Goal: Information Seeking & Learning: Learn about a topic

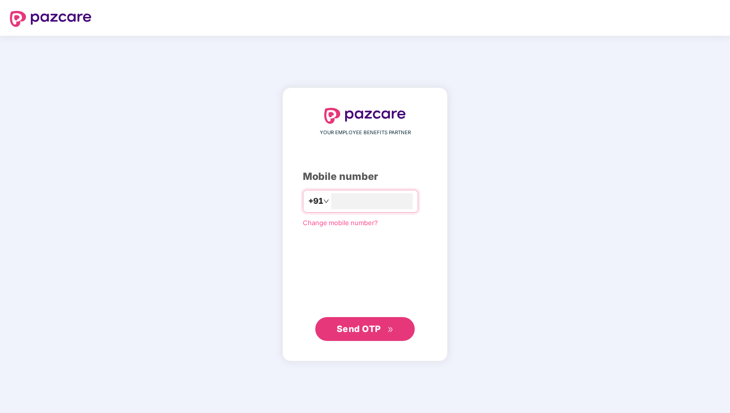
type input "**********"
click at [362, 333] on span "Send OTP" at bounding box center [359, 328] width 44 height 10
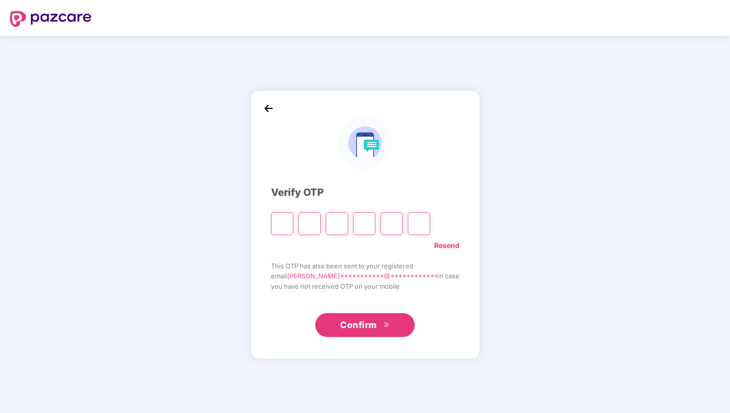
type input "*"
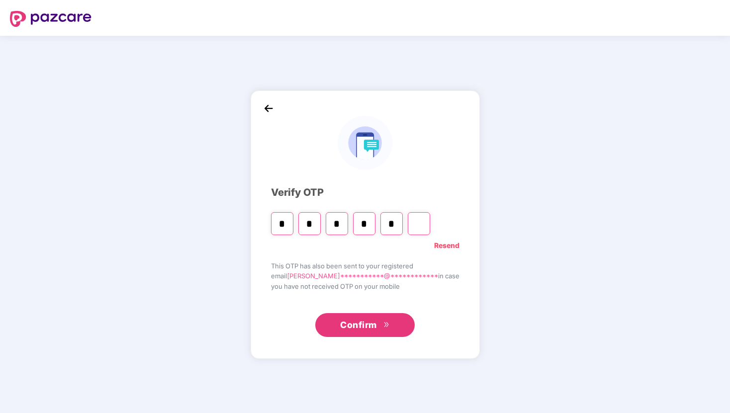
type input "*"
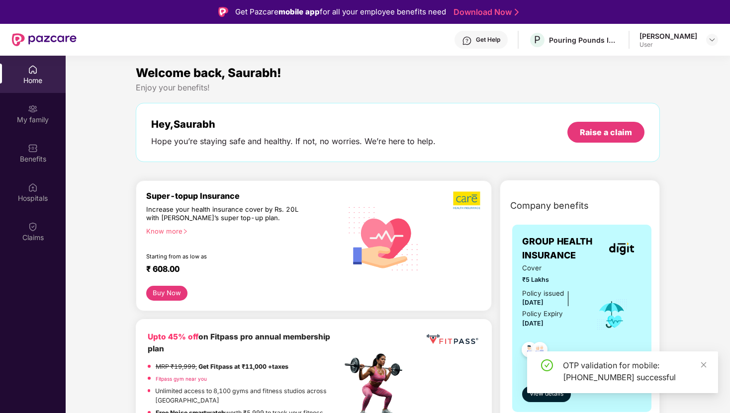
click at [490, 40] on div "Get Help" at bounding box center [488, 40] width 24 height 8
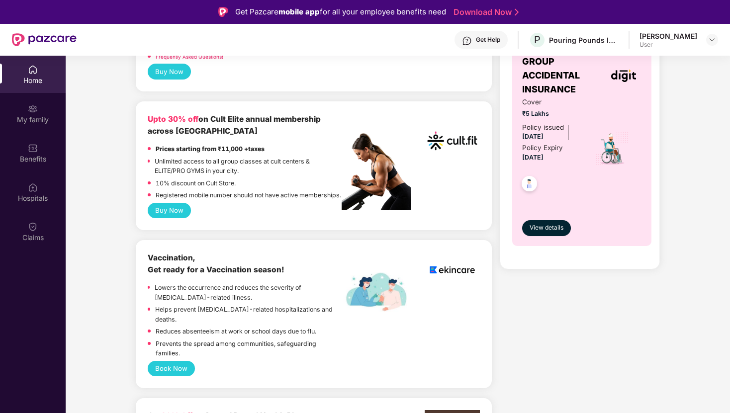
scroll to position [379, 0]
click at [169, 218] on button "Buy Now" at bounding box center [169, 209] width 43 height 15
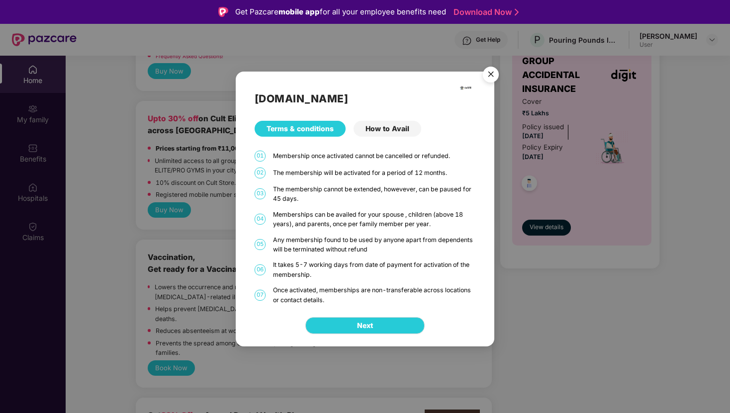
click at [487, 72] on img "Close" at bounding box center [491, 76] width 28 height 28
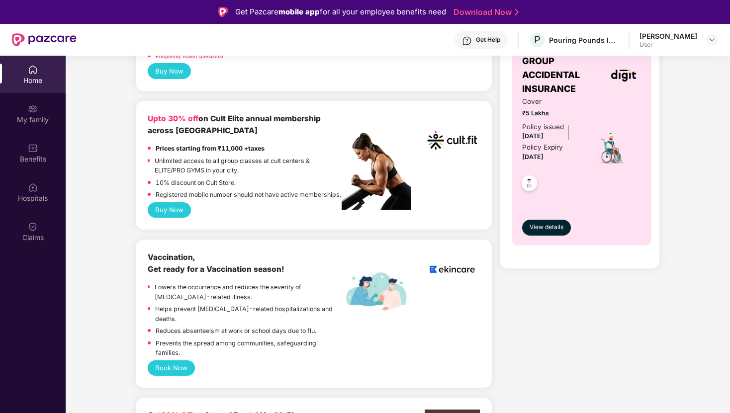
click at [174, 218] on button "Buy Now" at bounding box center [169, 209] width 43 height 15
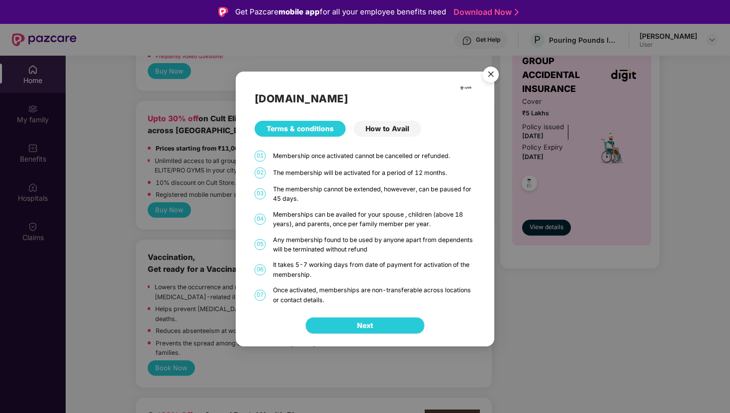
click at [365, 325] on span "Next" at bounding box center [365, 325] width 16 height 11
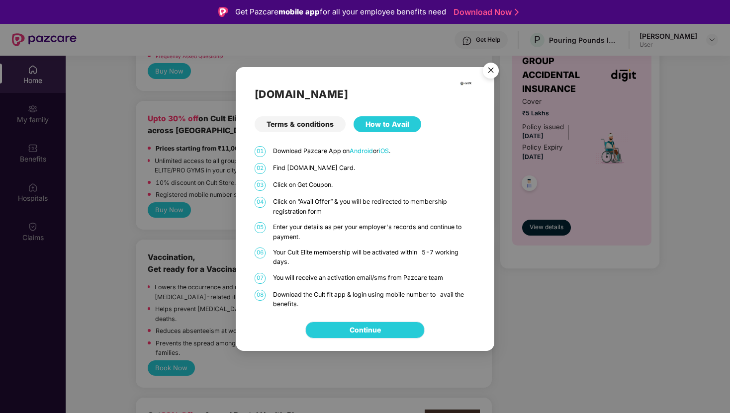
click at [376, 326] on link "Continue" at bounding box center [365, 330] width 31 height 11
click at [488, 71] on img "Close" at bounding box center [491, 72] width 28 height 28
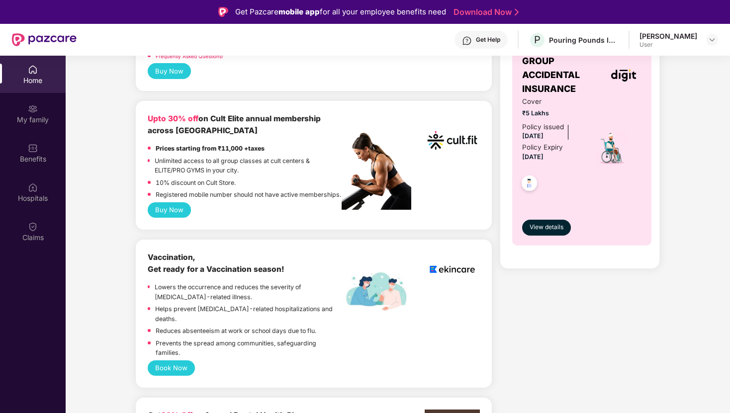
click at [490, 41] on div "Get Help" at bounding box center [488, 40] width 24 height 8
click at [346, 87] on div "Upto 45% off on Fitpass pro annual membership plan MRP ₹19,999, Get Fitpass at …" at bounding box center [314, 15] width 356 height 151
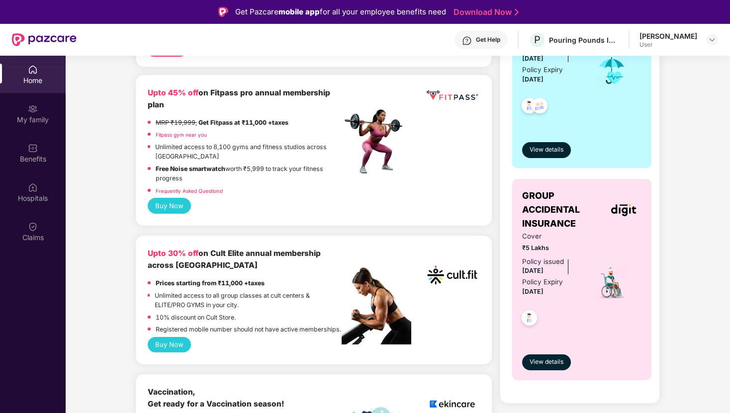
scroll to position [331, 0]
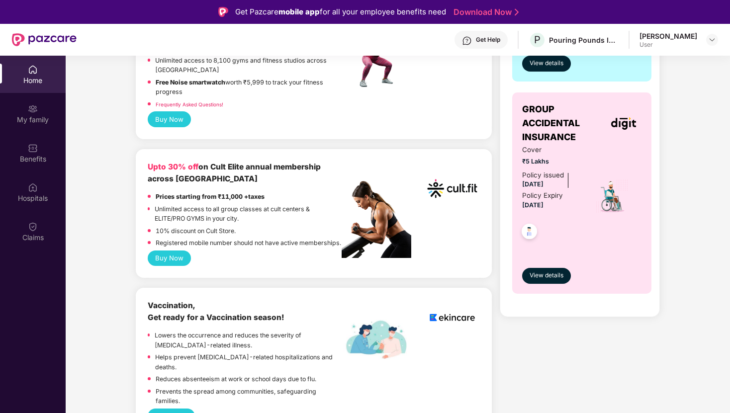
click at [489, 38] on div "Get Help" at bounding box center [488, 40] width 24 height 8
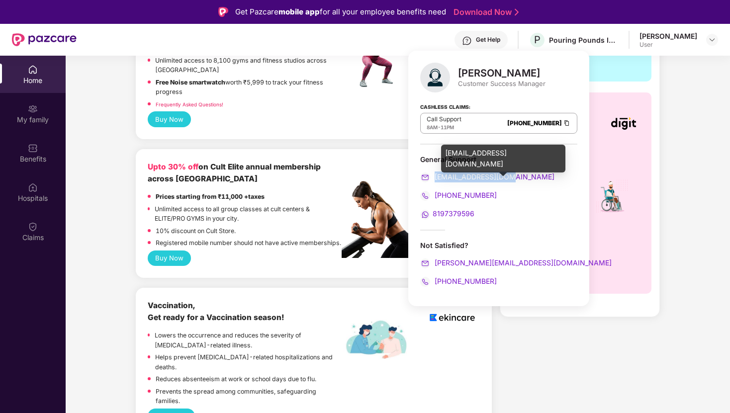
drag, startPoint x: 521, startPoint y: 176, endPoint x: 435, endPoint y: 180, distance: 86.7
click at [435, 180] on div "[EMAIL_ADDRESS][DOMAIN_NAME]" at bounding box center [498, 177] width 157 height 11
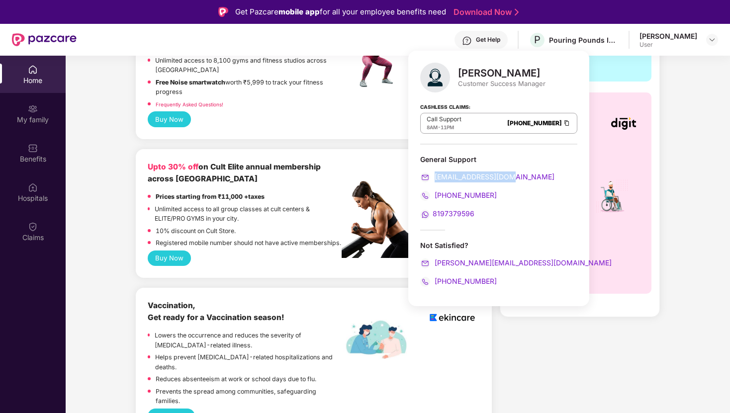
copy span "[EMAIL_ADDRESS][DOMAIN_NAME]"
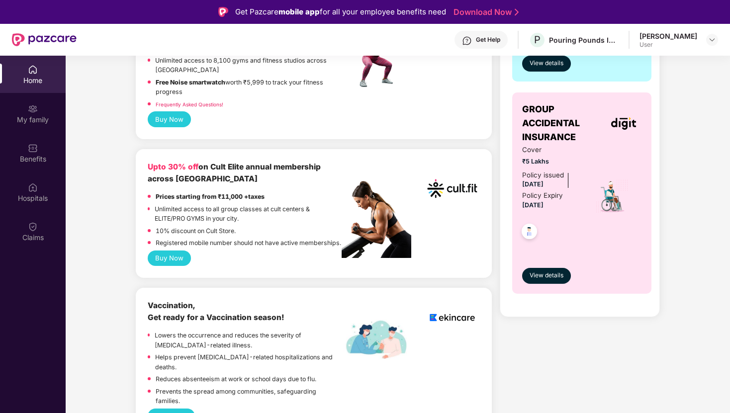
click at [490, 42] on div "Get Help" at bounding box center [488, 40] width 24 height 8
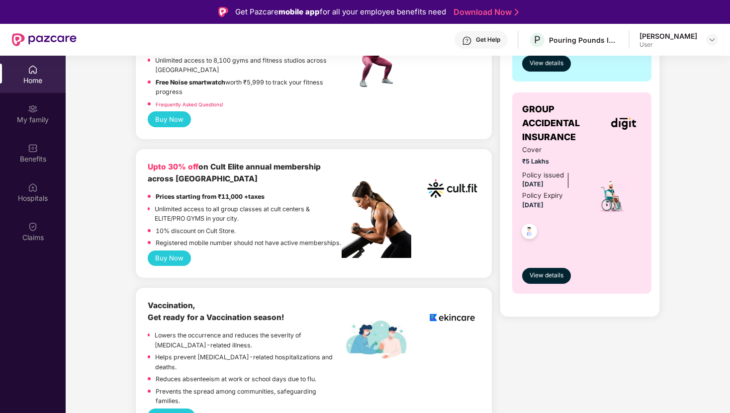
click at [488, 33] on div "Get Help" at bounding box center [481, 40] width 53 height 18
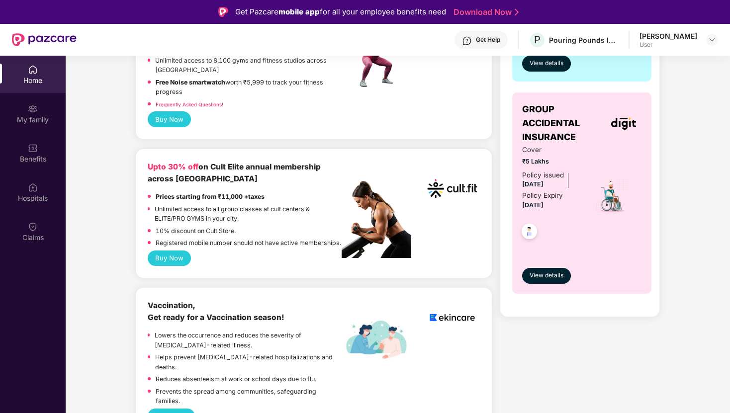
click at [181, 266] on button "Buy Now" at bounding box center [169, 258] width 43 height 15
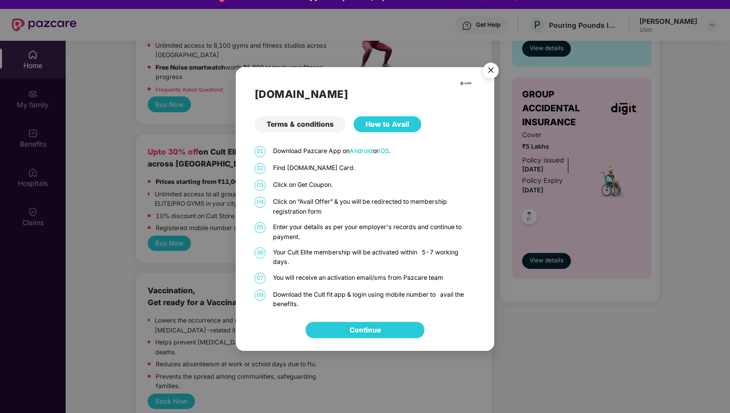
scroll to position [1, 0]
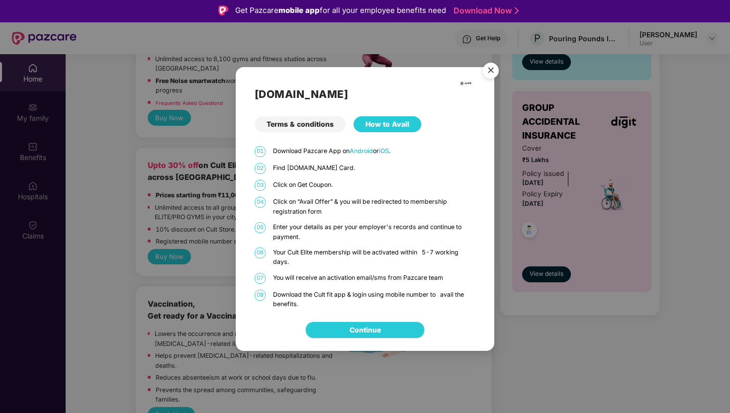
click at [381, 327] on link "Continue" at bounding box center [365, 330] width 31 height 11
click at [489, 70] on img "Close" at bounding box center [491, 72] width 28 height 28
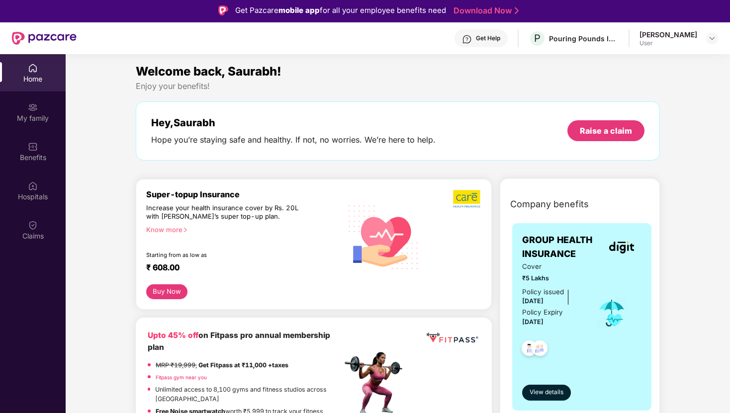
scroll to position [133, 0]
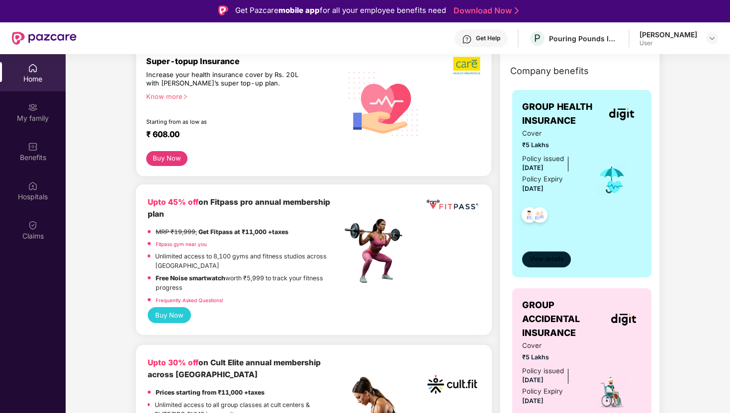
click at [550, 254] on button "View details" at bounding box center [546, 260] width 49 height 16
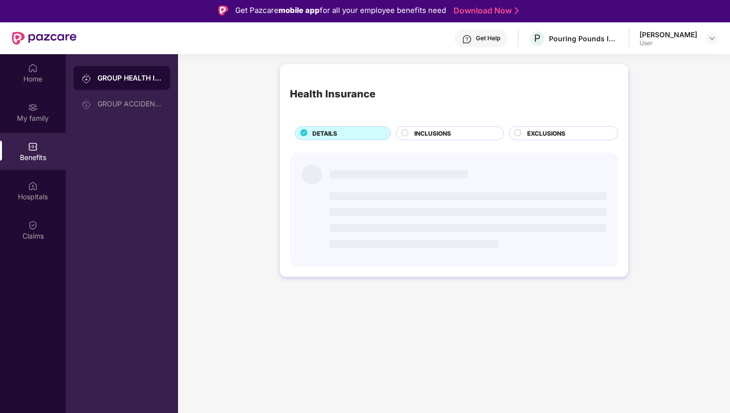
scroll to position [0, 0]
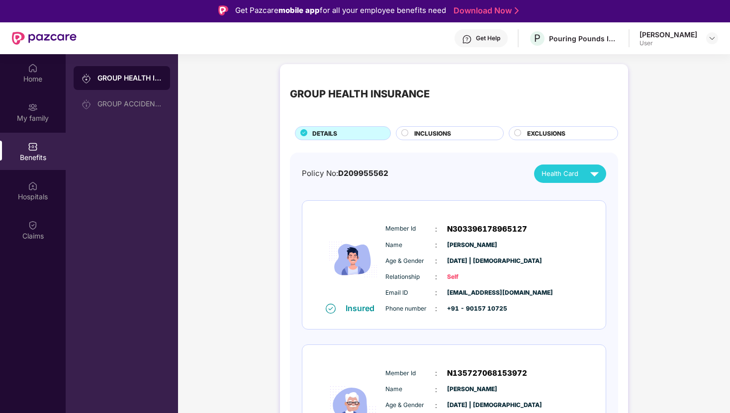
click at [447, 131] on span "INCLUSIONS" at bounding box center [432, 133] width 37 height 9
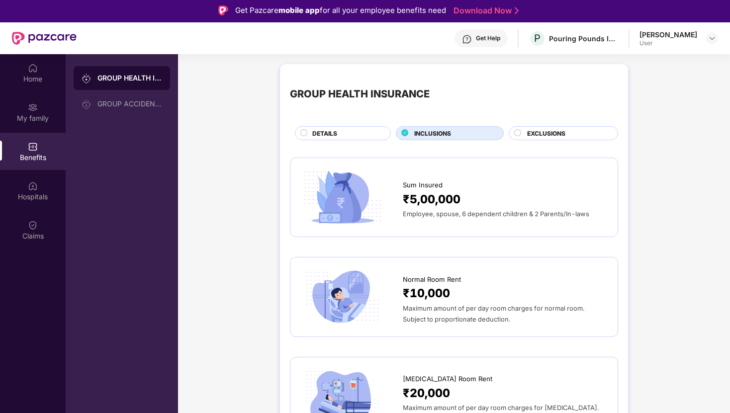
click at [570, 138] on div "EXCLUSIONS" at bounding box center [567, 134] width 91 height 11
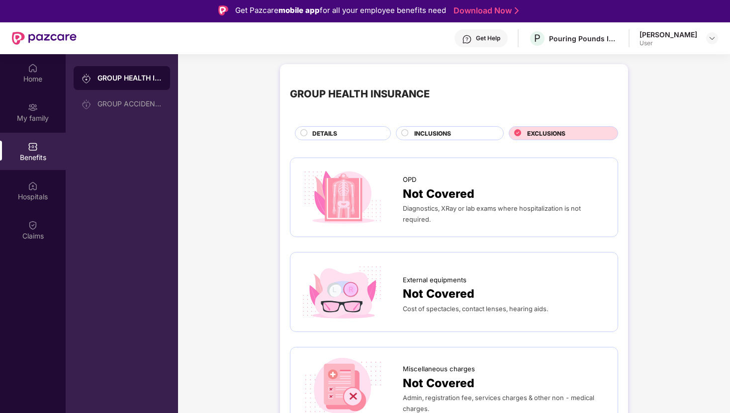
click at [452, 137] on div "INCLUSIONS" at bounding box center [453, 134] width 89 height 11
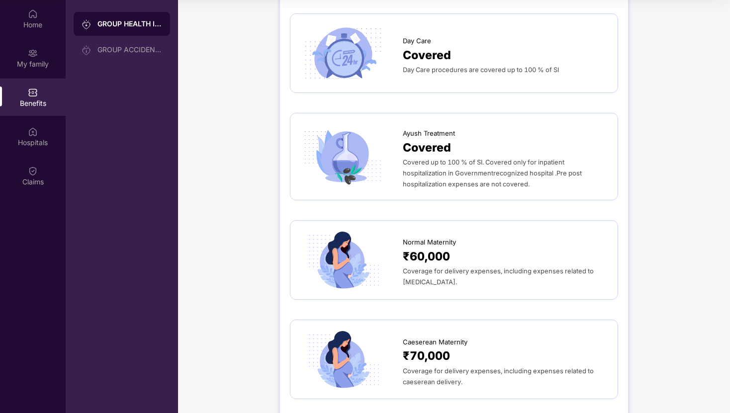
scroll to position [1434, 0]
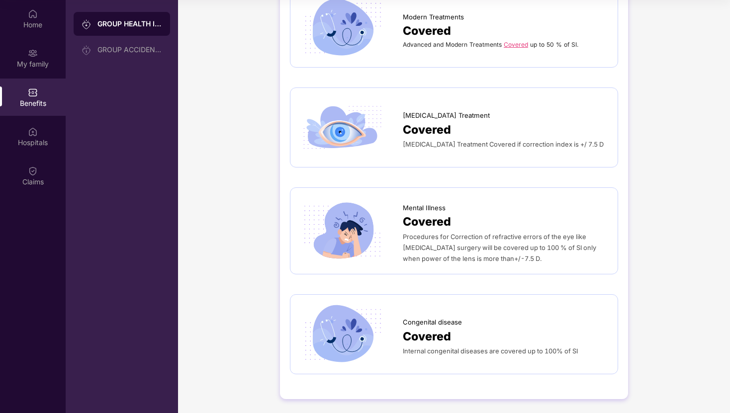
click at [514, 44] on link "Covered" at bounding box center [516, 44] width 24 height 7
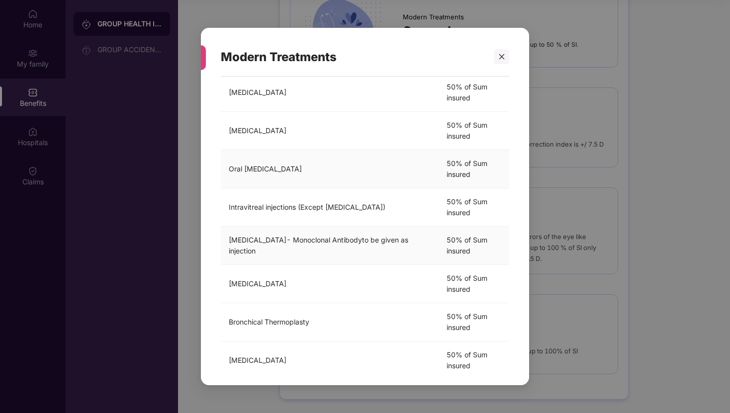
scroll to position [0, 0]
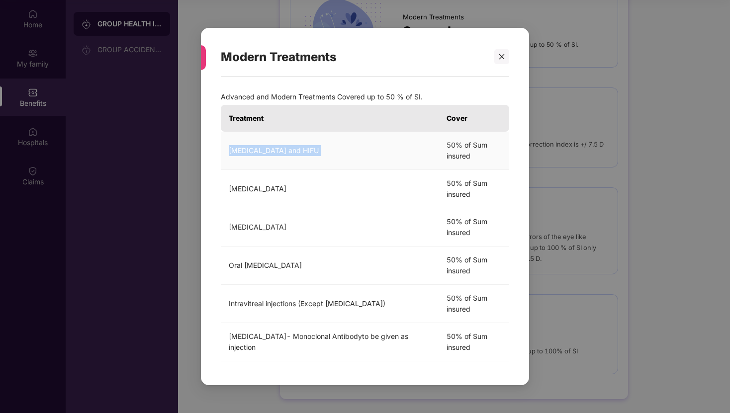
drag, startPoint x: 228, startPoint y: 149, endPoint x: 449, endPoint y: 145, distance: 221.4
click at [449, 145] on tr "[MEDICAL_DATA] and HIFU 50% of Sum insured" at bounding box center [365, 151] width 289 height 38
click at [327, 201] on td "[MEDICAL_DATA]" at bounding box center [330, 189] width 218 height 38
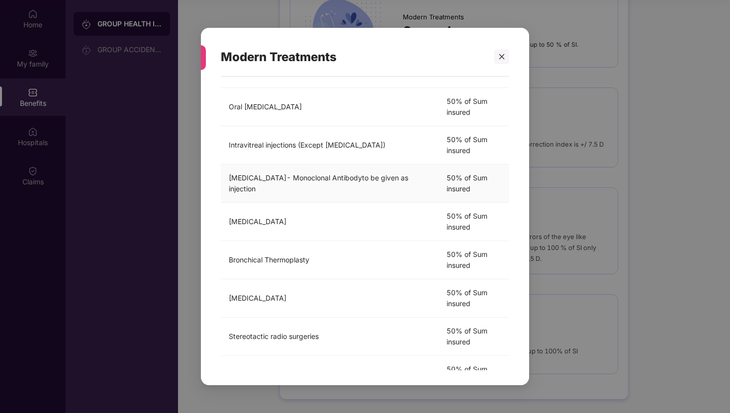
scroll to position [228, 0]
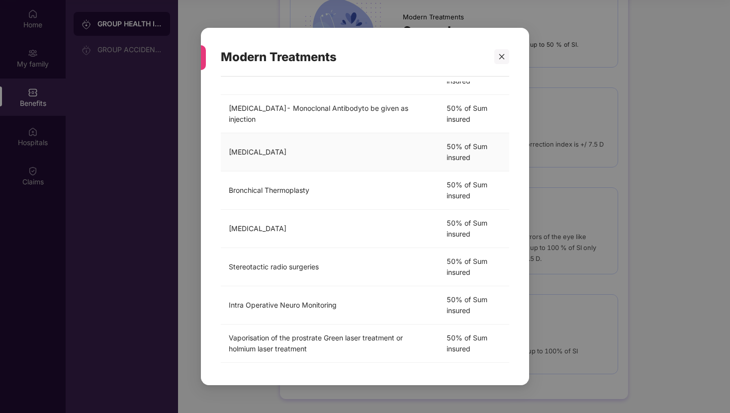
drag, startPoint x: 226, startPoint y: 153, endPoint x: 335, endPoint y: 154, distance: 108.4
click at [335, 154] on td "[MEDICAL_DATA]" at bounding box center [330, 152] width 218 height 38
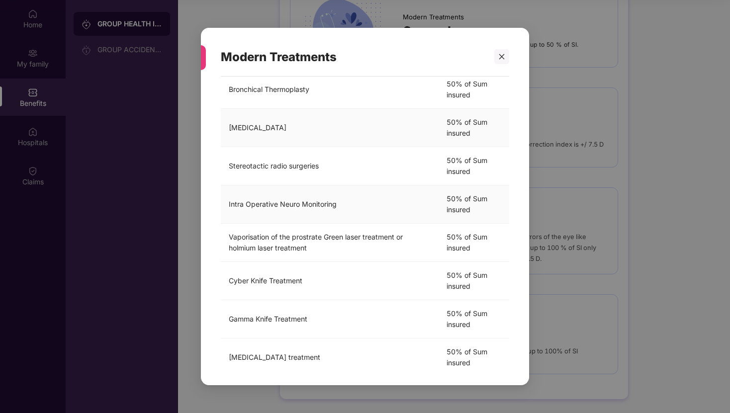
scroll to position [346, 0]
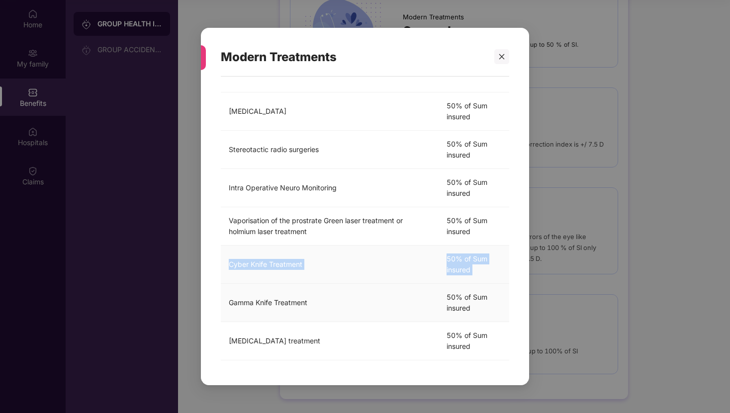
drag, startPoint x: 222, startPoint y: 263, endPoint x: 356, endPoint y: 285, distance: 136.2
click at [356, 285] on tbody "[MEDICAL_DATA] and HIFU 50% of Sum insured [MEDICAL_DATA] 50% of Sum insured [M…" at bounding box center [365, 73] width 289 height 575
click at [332, 271] on td "Cyber Knife Treatment" at bounding box center [330, 265] width 218 height 38
drag, startPoint x: 229, startPoint y: 265, endPoint x: 357, endPoint y: 265, distance: 127.8
click at [357, 265] on td "Cyber Knife Treatment" at bounding box center [330, 265] width 218 height 38
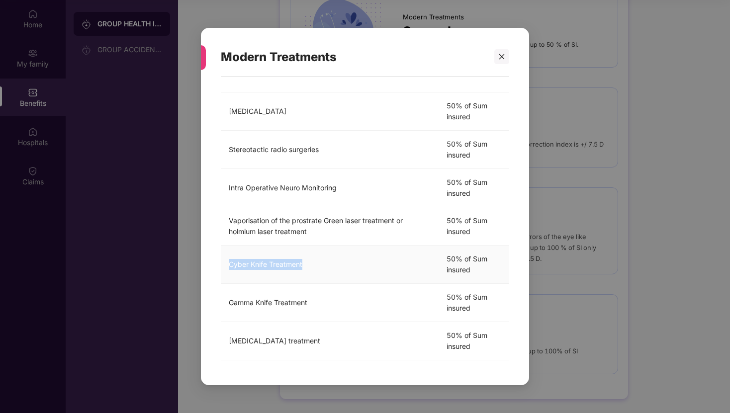
copy td "Cyber Knife Treatment"
drag, startPoint x: 229, startPoint y: 302, endPoint x: 372, endPoint y: 302, distance: 142.8
click at [372, 302] on td "Gamma Knife Treatment" at bounding box center [330, 303] width 218 height 38
copy td "Gamma Knife Treatment"
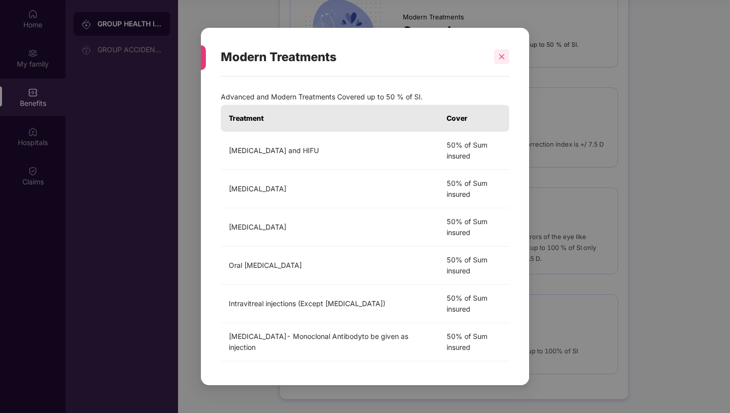
click at [500, 55] on icon "close" at bounding box center [501, 56] width 7 height 7
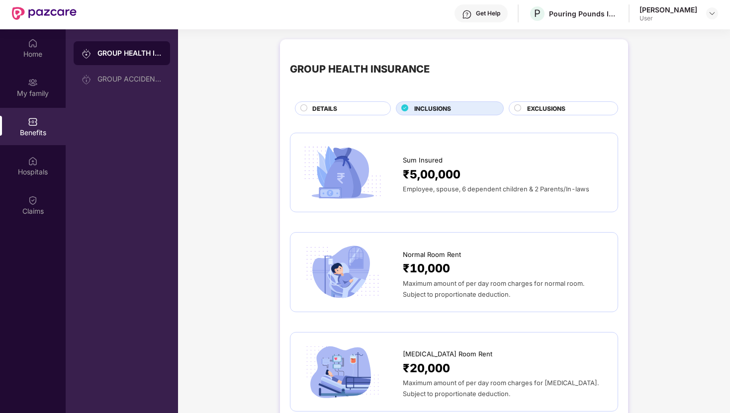
scroll to position [25, 0]
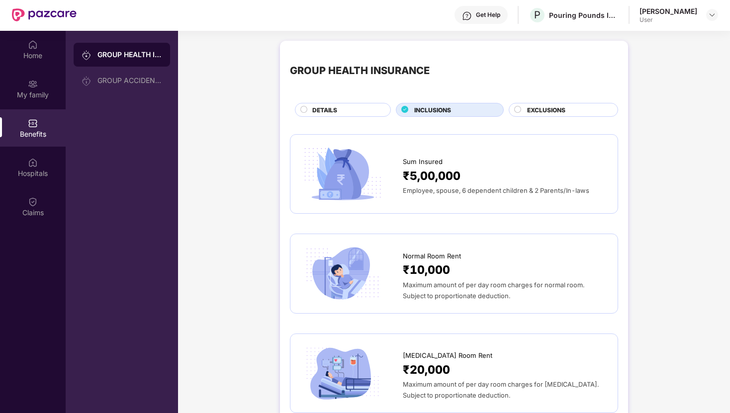
click at [341, 110] on div "DETAILS" at bounding box center [346, 110] width 78 height 11
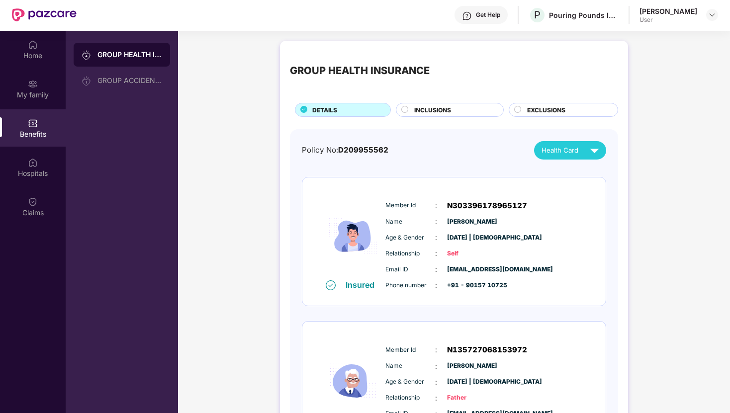
scroll to position [55, 0]
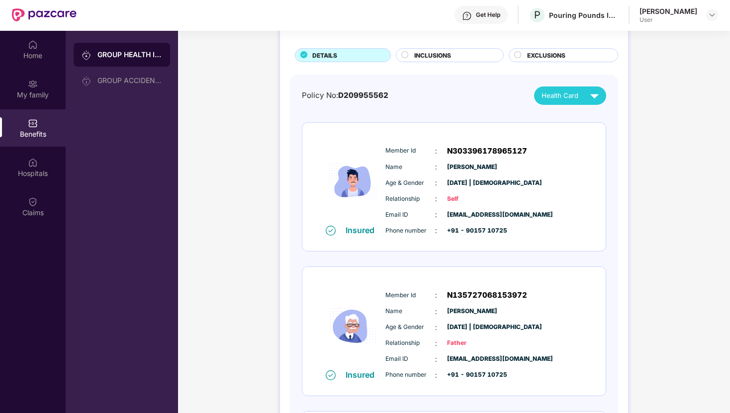
click at [428, 174] on div "Member Id : N303396178965127 Name : [PERSON_NAME] Age & Gender : [DATE] | [DEMO…" at bounding box center [484, 190] width 202 height 101
click at [445, 52] on span "INCLUSIONS" at bounding box center [432, 55] width 37 height 9
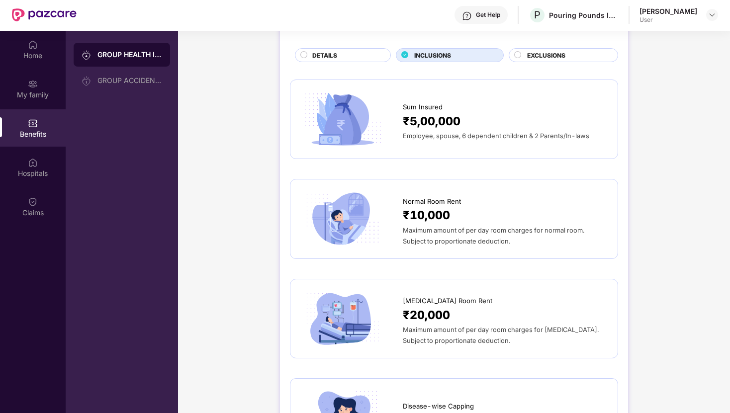
click at [531, 61] on div "EXCLUSIONS" at bounding box center [567, 56] width 91 height 11
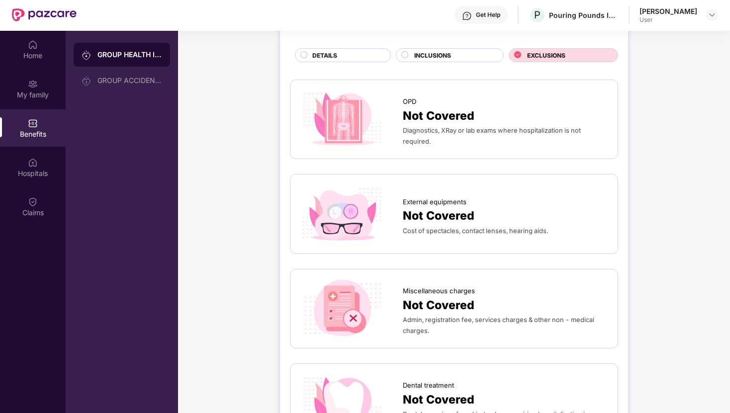
click at [431, 55] on span "INCLUSIONS" at bounding box center [432, 55] width 37 height 9
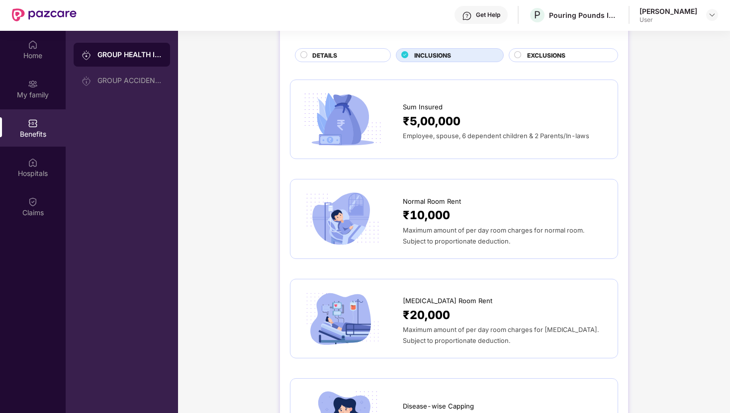
click at [350, 54] on div "DETAILS" at bounding box center [346, 56] width 78 height 11
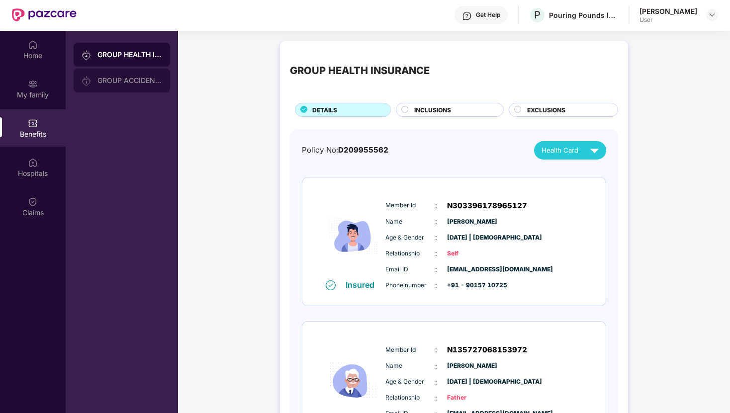
click at [132, 89] on div "GROUP ACCIDENTAL INSURANCE" at bounding box center [122, 81] width 97 height 24
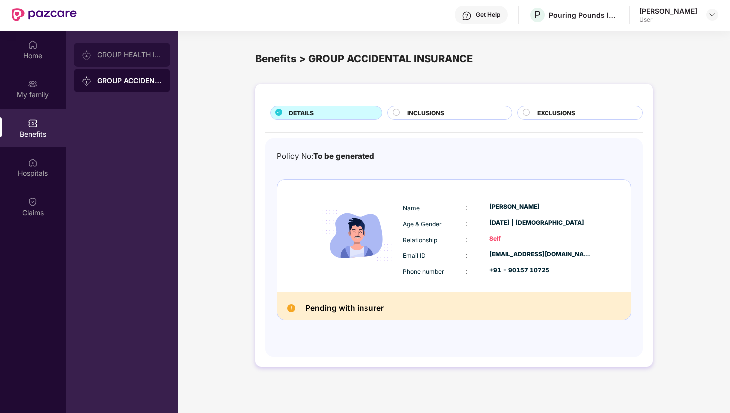
click at [129, 54] on div "GROUP HEALTH INSURANCE" at bounding box center [129, 55] width 65 height 8
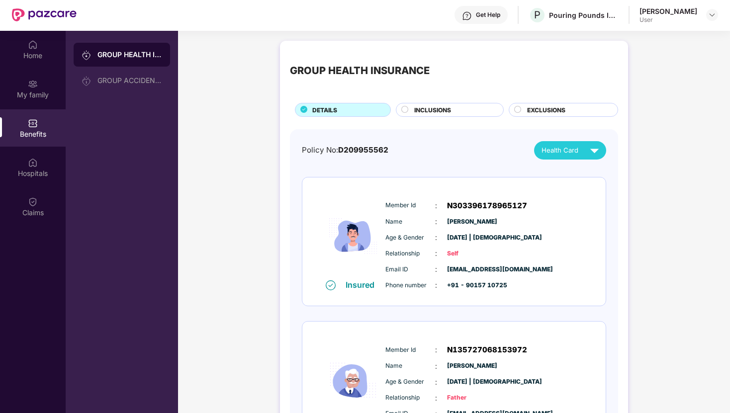
click at [433, 109] on span "INCLUSIONS" at bounding box center [432, 109] width 37 height 9
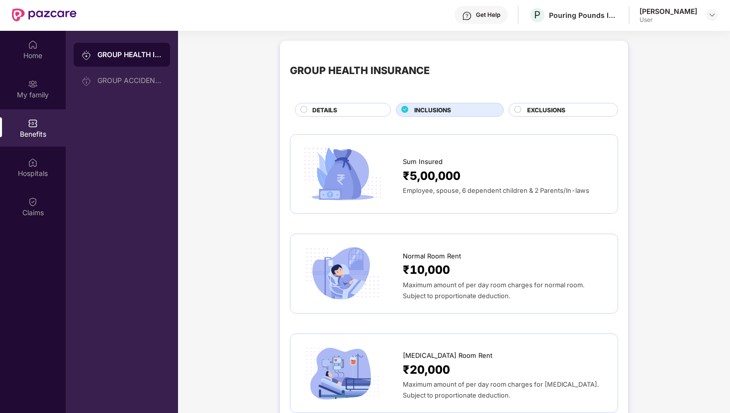
click at [328, 101] on div "GROUP HEALTH INSURANCE DETAILS INCLUSIONS EXCLUSIONS" at bounding box center [454, 84] width 328 height 66
click at [328, 113] on span "DETAILS" at bounding box center [324, 109] width 25 height 9
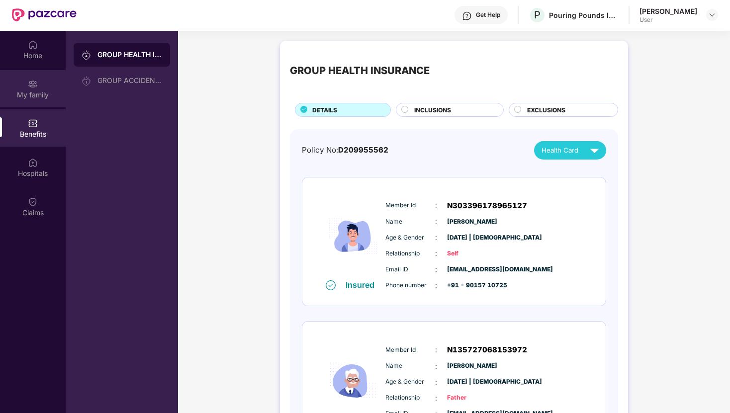
click at [42, 89] on div "My family" at bounding box center [33, 88] width 66 height 37
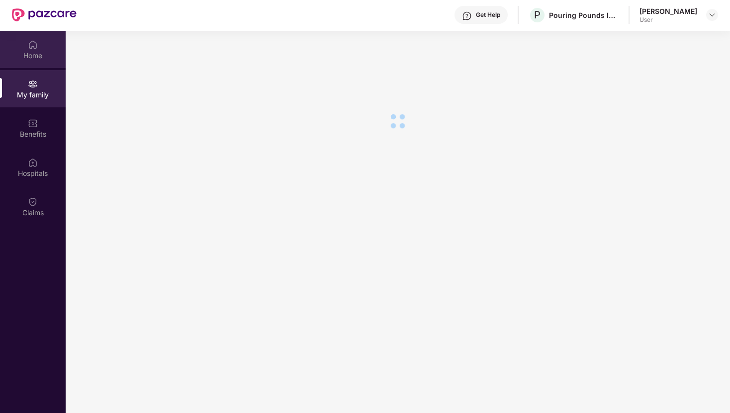
click at [30, 45] on img at bounding box center [33, 45] width 10 height 10
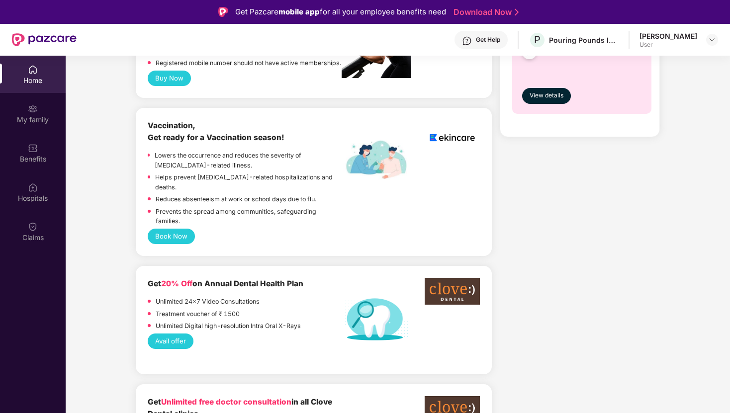
scroll to position [232, 0]
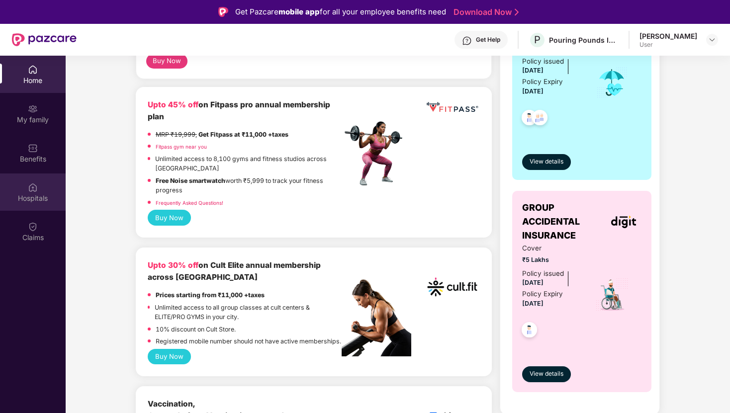
click at [28, 195] on div "Hospitals" at bounding box center [33, 199] width 66 height 10
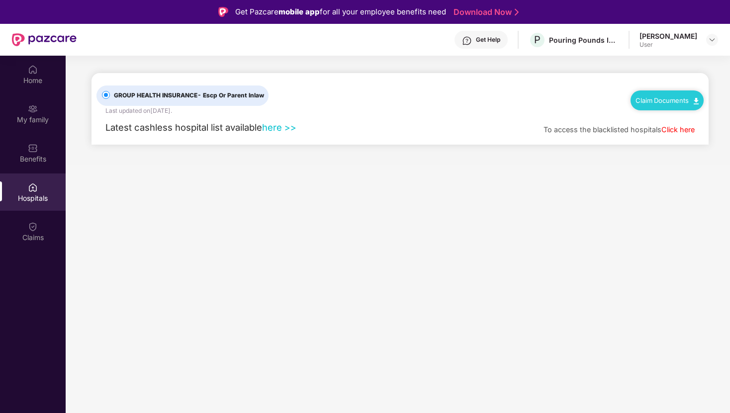
click at [676, 129] on link "Click here" at bounding box center [678, 129] width 33 height 8
click at [277, 132] on link "here >>" at bounding box center [279, 127] width 34 height 11
click at [278, 129] on link "here >>" at bounding box center [279, 127] width 34 height 11
click at [30, 109] on img at bounding box center [33, 109] width 10 height 10
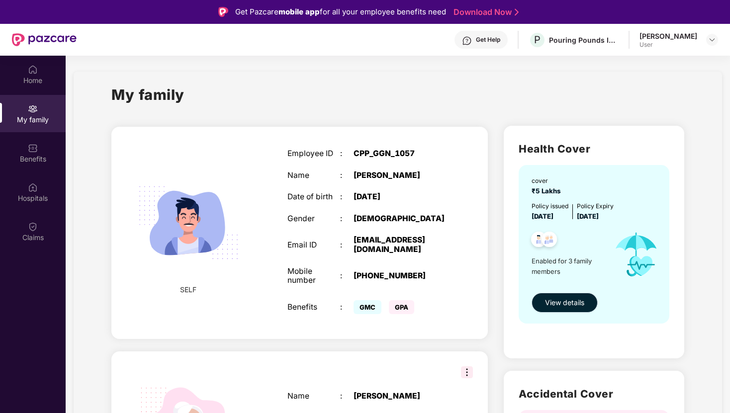
click at [544, 307] on button "View details" at bounding box center [565, 303] width 66 height 20
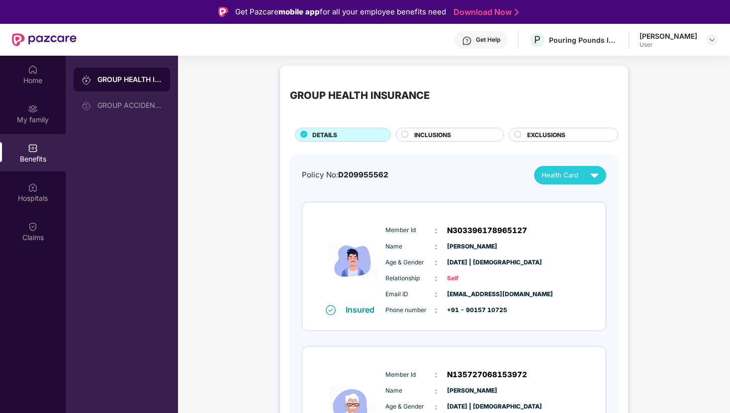
click at [543, 138] on span "EXCLUSIONS" at bounding box center [546, 134] width 38 height 9
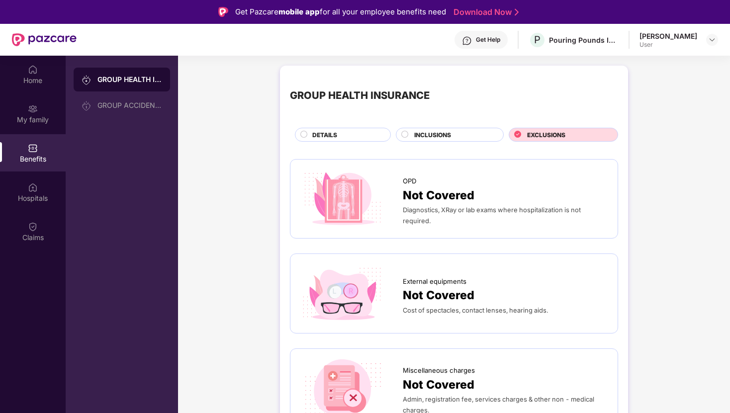
click at [446, 129] on div "INCLUSIONS" at bounding box center [450, 135] width 108 height 14
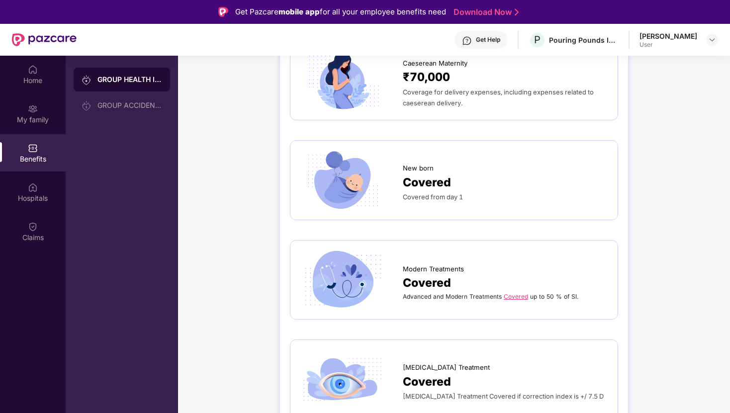
scroll to position [1434, 0]
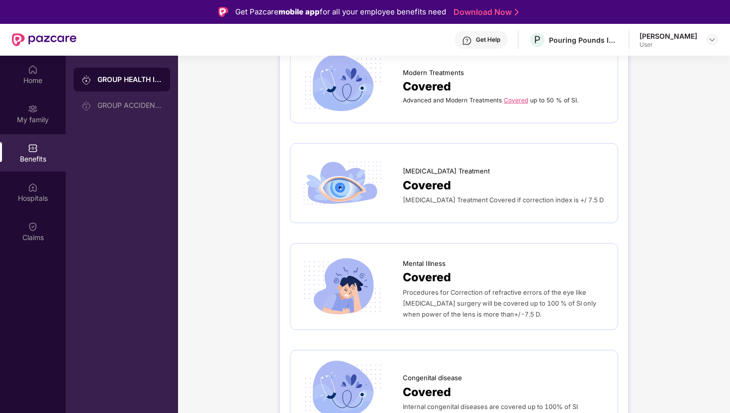
click at [516, 101] on link "Covered" at bounding box center [516, 100] width 24 height 7
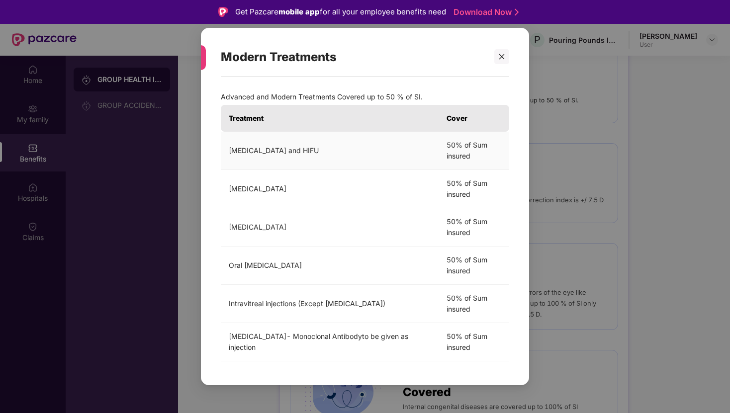
drag, startPoint x: 227, startPoint y: 150, endPoint x: 427, endPoint y: 158, distance: 200.6
click at [427, 158] on td "[MEDICAL_DATA] and HIFU" at bounding box center [330, 151] width 218 height 38
click at [351, 248] on td "Oral [MEDICAL_DATA]" at bounding box center [330, 266] width 218 height 38
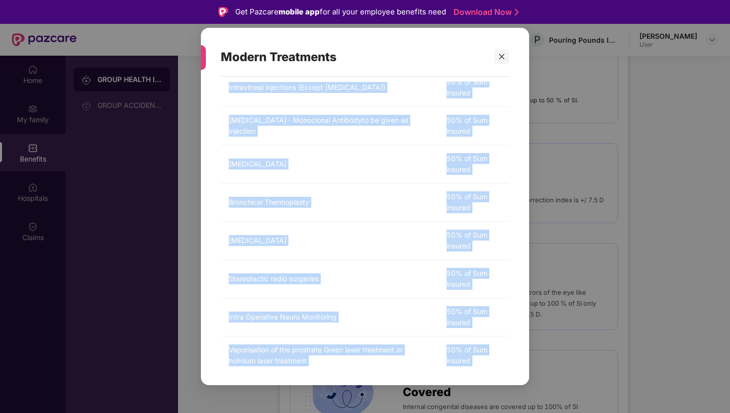
scroll to position [346, 0]
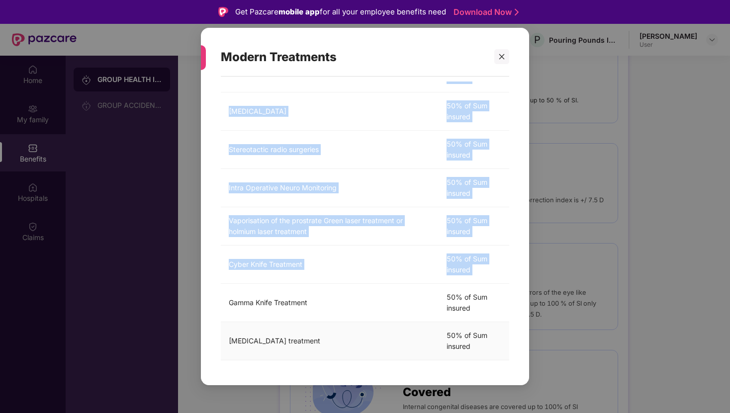
drag, startPoint x: 225, startPoint y: 146, endPoint x: 337, endPoint y: 345, distance: 228.5
click at [337, 345] on tbody "[MEDICAL_DATA] and HIFU 50% of Sum insured [MEDICAL_DATA] 50% of Sum insured [M…" at bounding box center [365, 73] width 289 height 575
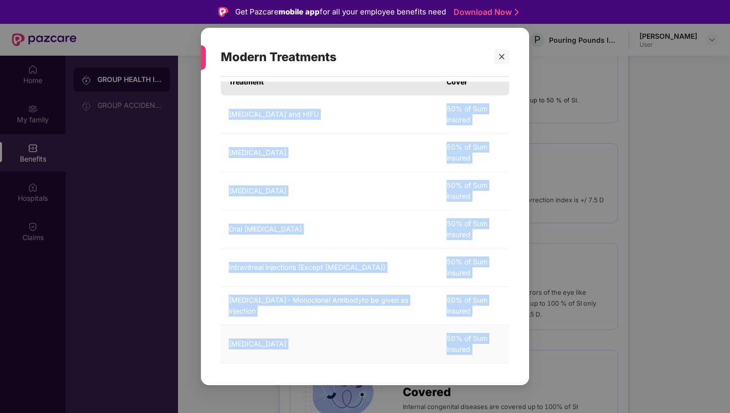
scroll to position [0, 0]
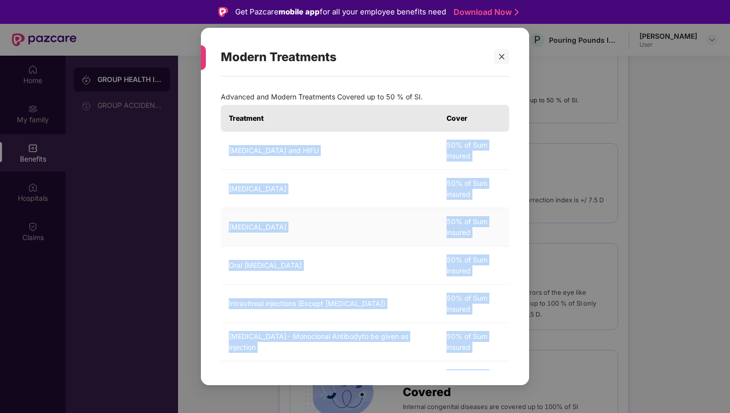
copy tbody "[MEDICAL_DATA] and HIFU 50% of Sum insured [MEDICAL_DATA] 50% of Sum insured [M…"
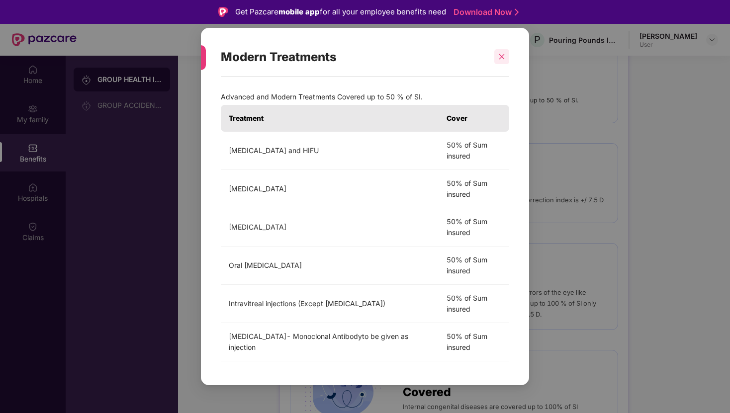
click at [500, 53] on div at bounding box center [501, 56] width 15 height 15
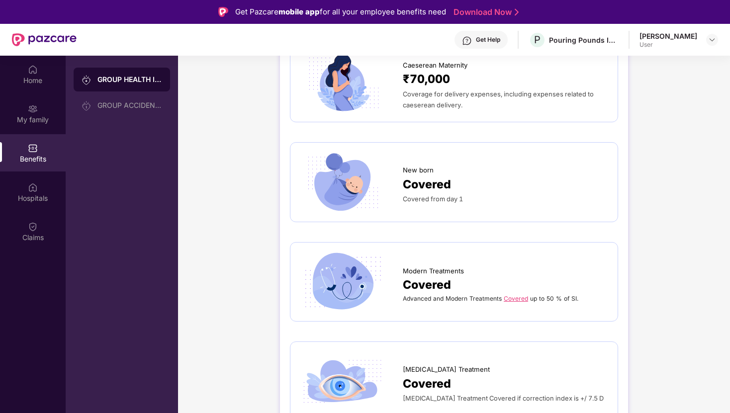
scroll to position [1230, 0]
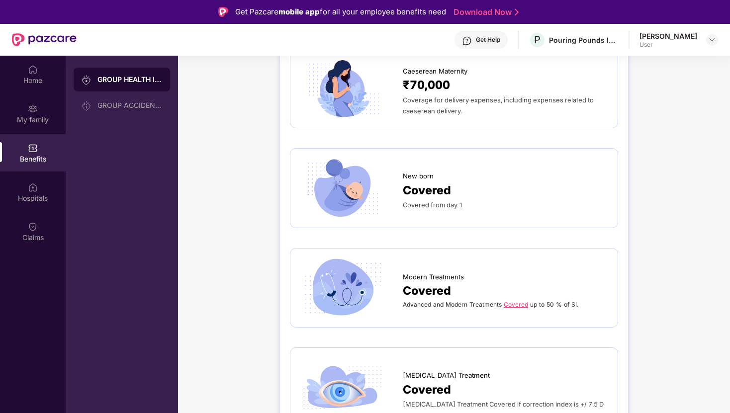
click at [516, 302] on link "Covered" at bounding box center [516, 304] width 24 height 7
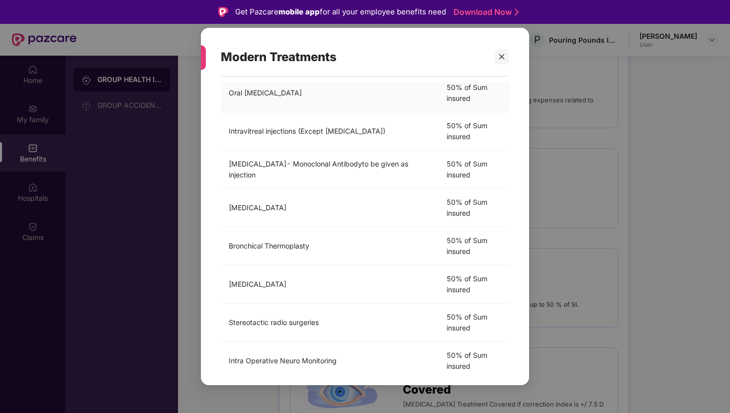
scroll to position [173, 0]
drag, startPoint x: 229, startPoint y: 207, endPoint x: 340, endPoint y: 207, distance: 110.9
click at [340, 207] on td "[MEDICAL_DATA]" at bounding box center [330, 208] width 218 height 38
copy td "[MEDICAL_DATA]"
click at [583, 55] on div "Modern Treatments Advanced and Modern Treatments Covered up to 50 % of SI. Trea…" at bounding box center [365, 206] width 730 height 413
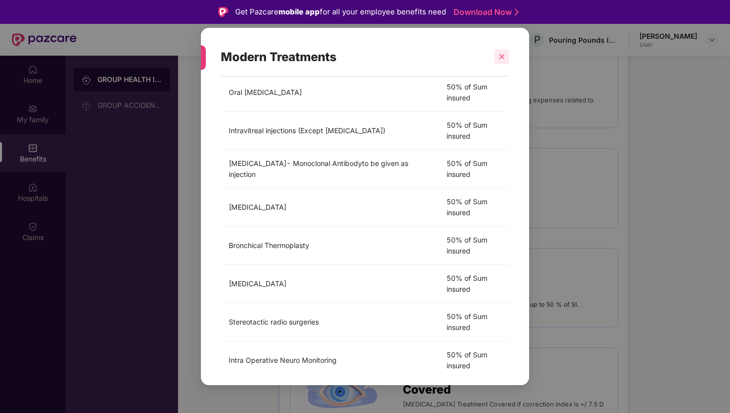
click at [509, 54] on div at bounding box center [501, 56] width 15 height 15
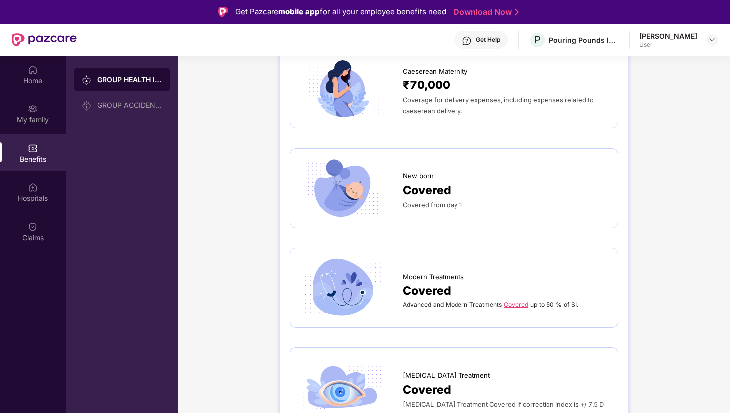
click at [486, 43] on div "Get Help" at bounding box center [488, 40] width 24 height 8
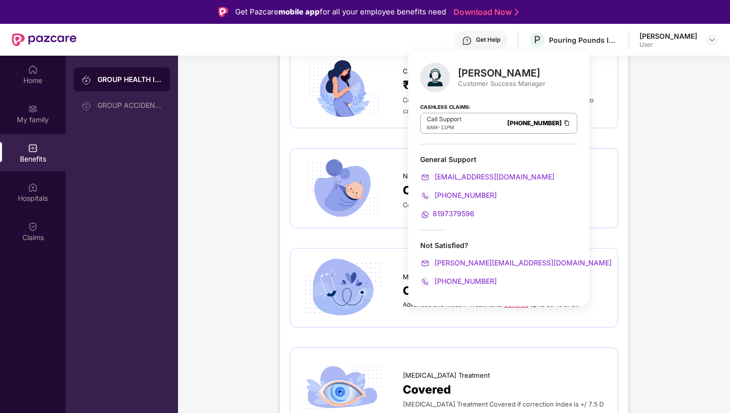
click at [486, 43] on div "Get Help" at bounding box center [488, 40] width 24 height 8
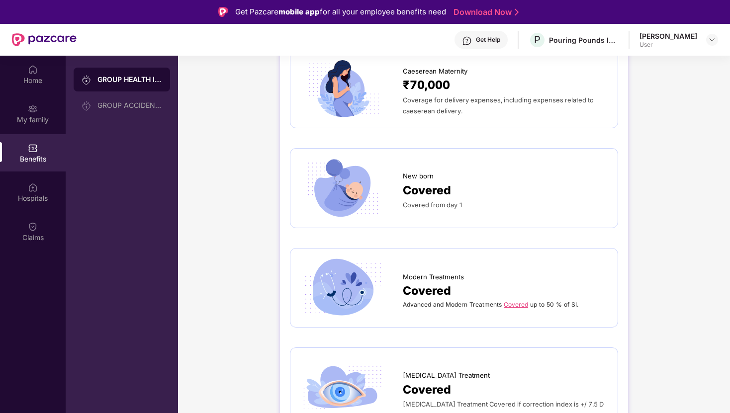
click at [515, 305] on link "Covered" at bounding box center [516, 304] width 24 height 7
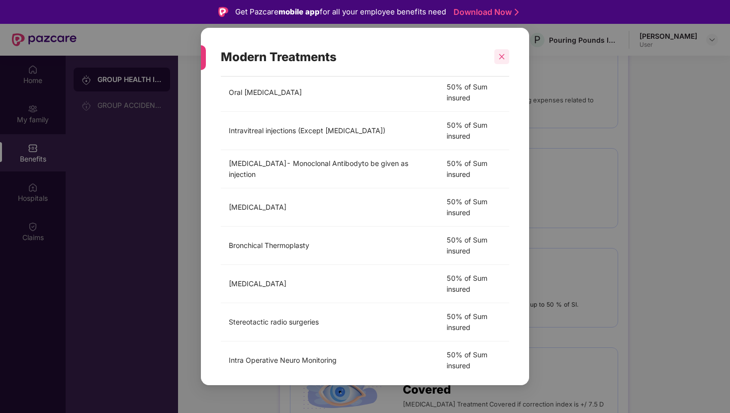
click at [503, 56] on icon "close" at bounding box center [501, 56] width 7 height 7
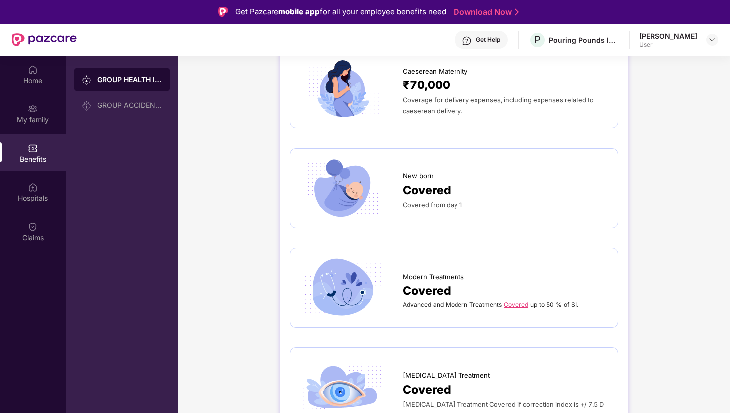
click at [491, 45] on div "Get Help" at bounding box center [481, 40] width 53 height 18
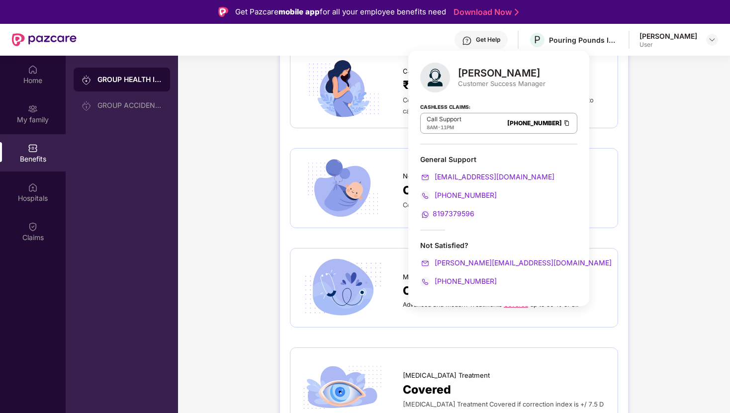
click at [491, 44] on div "Get Help" at bounding box center [481, 40] width 53 height 18
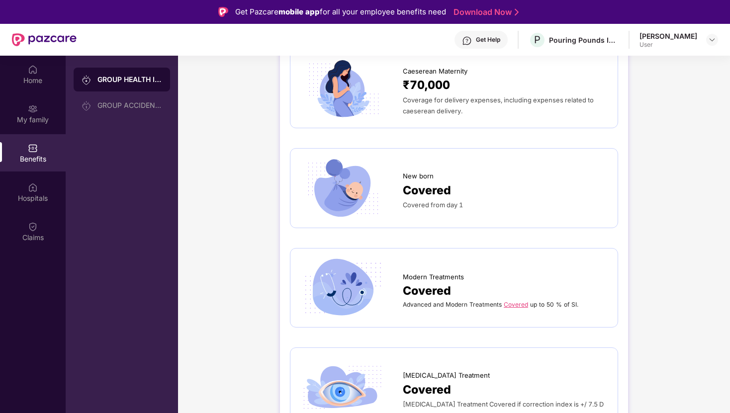
click at [514, 306] on link "Covered" at bounding box center [516, 304] width 24 height 7
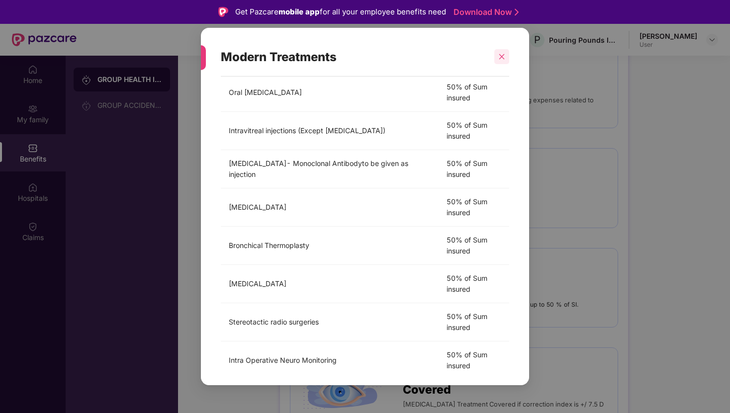
click at [503, 57] on icon "close" at bounding box center [501, 56] width 7 height 7
